Goal: Task Accomplishment & Management: Use online tool/utility

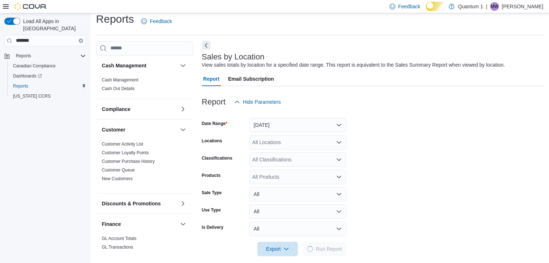
scroll to position [20, 0]
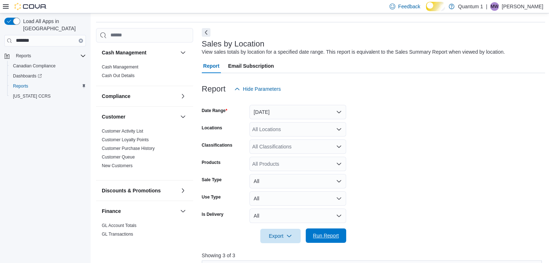
click at [322, 240] on span "Run Report" at bounding box center [326, 235] width 26 height 7
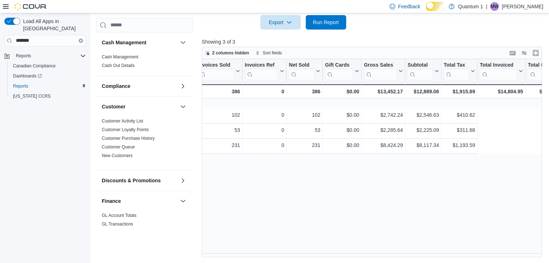
scroll to position [0, 0]
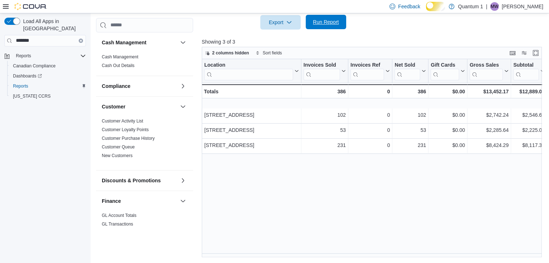
click at [328, 20] on span "Run Report" at bounding box center [326, 21] width 26 height 7
drag, startPoint x: 438, startPoint y: 0, endPoint x: 322, endPoint y: 19, distance: 118.4
click at [322, 19] on span "Run Report" at bounding box center [326, 21] width 26 height 7
click at [320, 19] on span "Run Report" at bounding box center [326, 21] width 26 height 7
click at [329, 19] on span "Run Report" at bounding box center [326, 21] width 26 height 7
